Goal: Find specific page/section: Find specific page/section

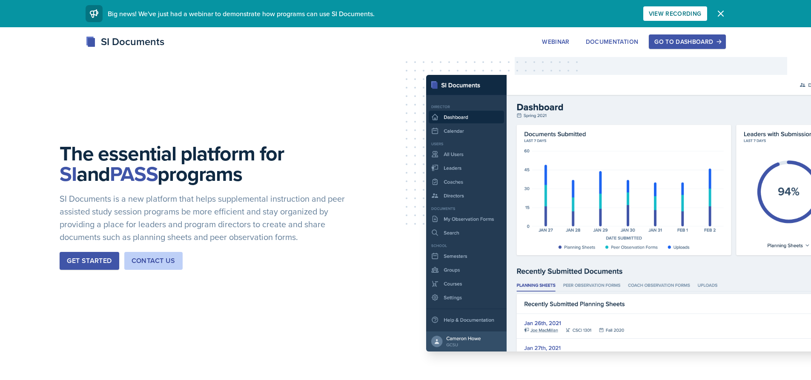
click at [703, 44] on div "Go to Dashboard" at bounding box center [688, 41] width 66 height 7
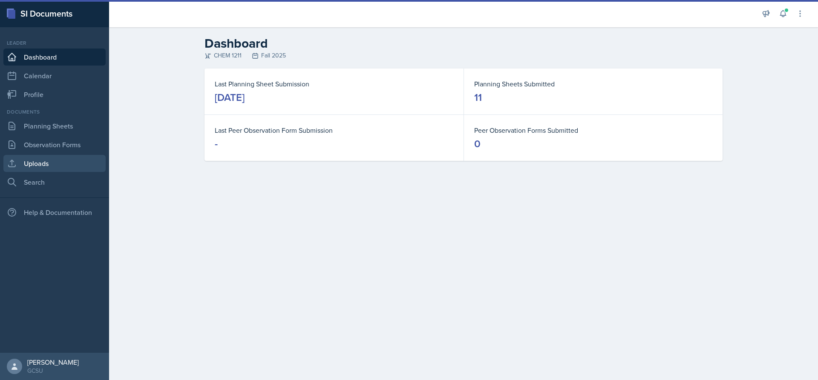
click at [32, 159] on link "Uploads" at bounding box center [54, 163] width 102 height 17
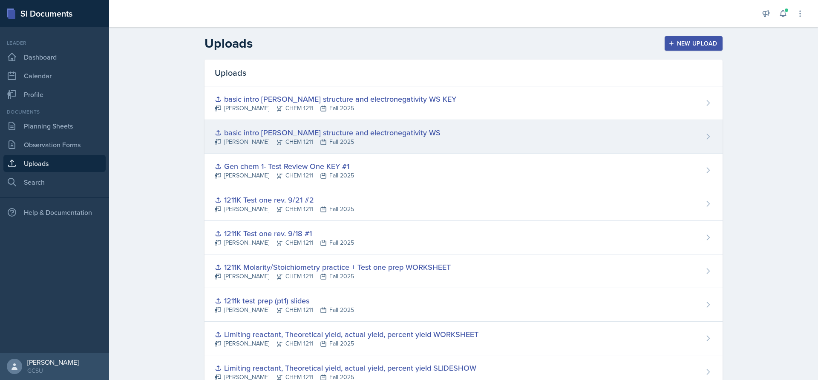
click at [279, 127] on div "basic intro [PERSON_NAME] structure and electronegativity WS" at bounding box center [328, 133] width 226 height 12
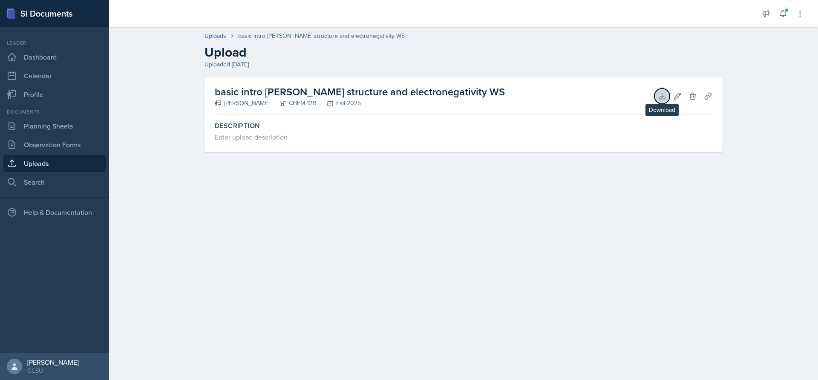
click at [662, 95] on icon at bounding box center [662, 96] width 9 height 9
